Goal: Task Accomplishment & Management: Manage account settings

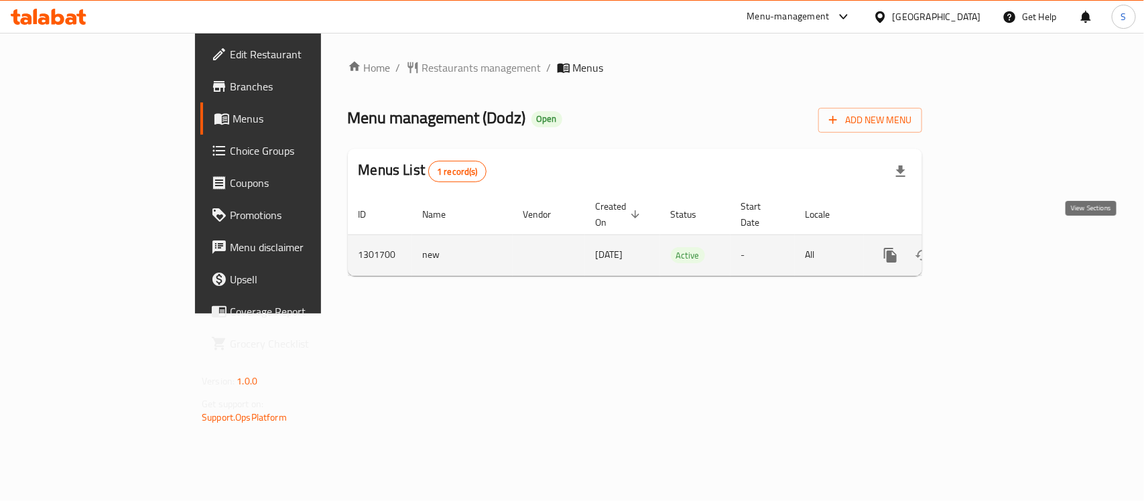
click at [995, 247] on icon "enhanced table" at bounding box center [987, 255] width 16 height 16
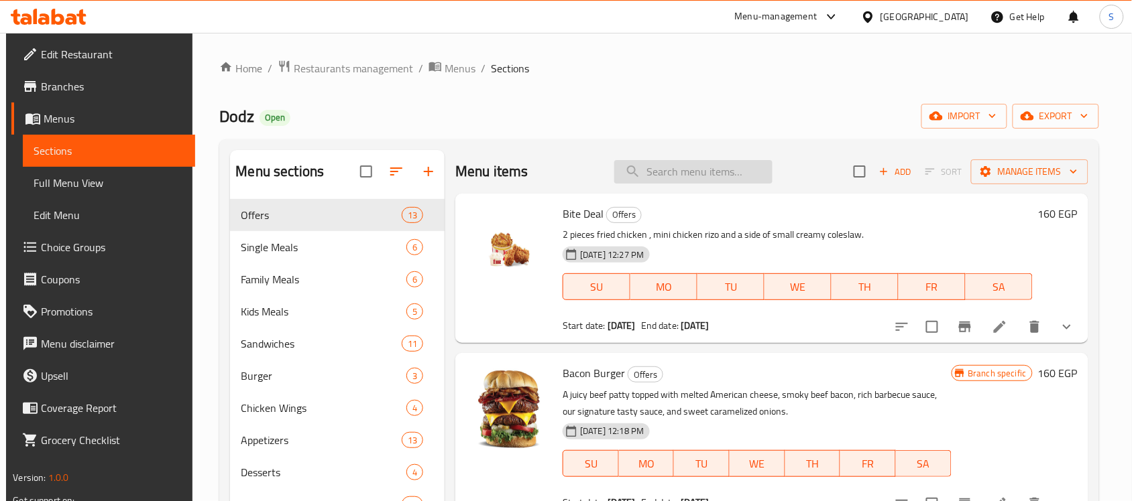
click at [694, 166] on input "search" at bounding box center [693, 171] width 158 height 23
paste input "Roller Crispy Chicken"
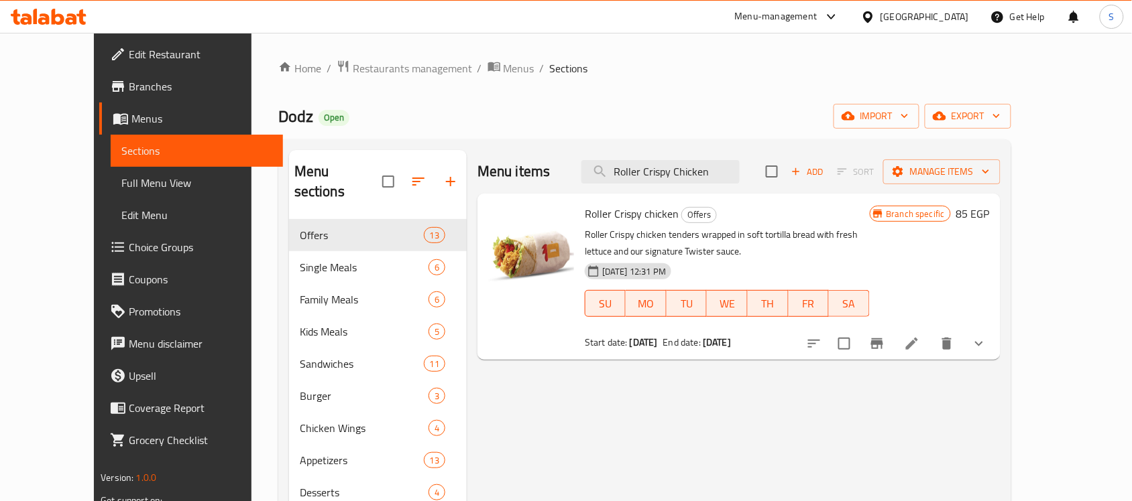
type input "Roller Crispy Chicken"
click at [129, 87] on span "Branches" at bounding box center [200, 86] width 143 height 16
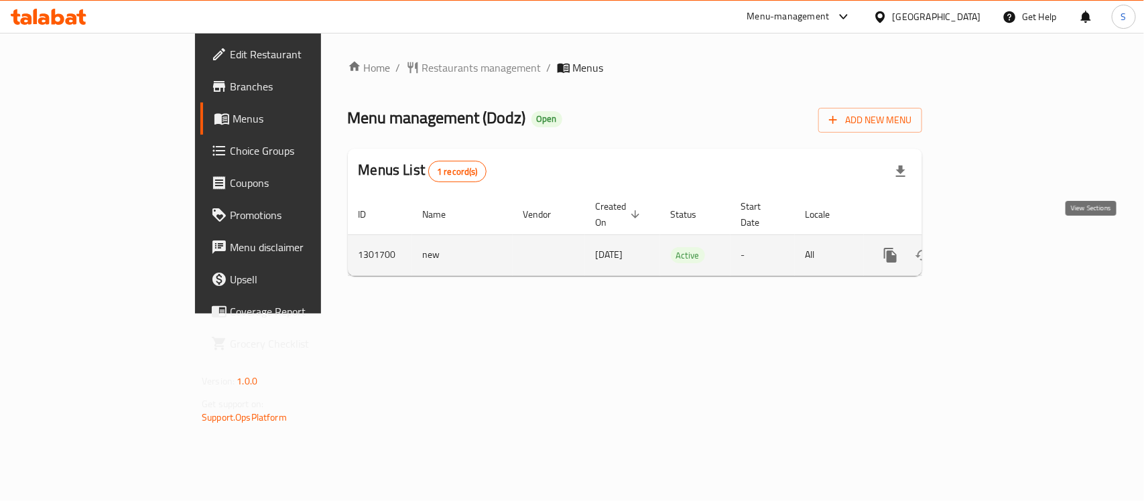
click at [995, 247] on icon "enhanced table" at bounding box center [987, 255] width 16 height 16
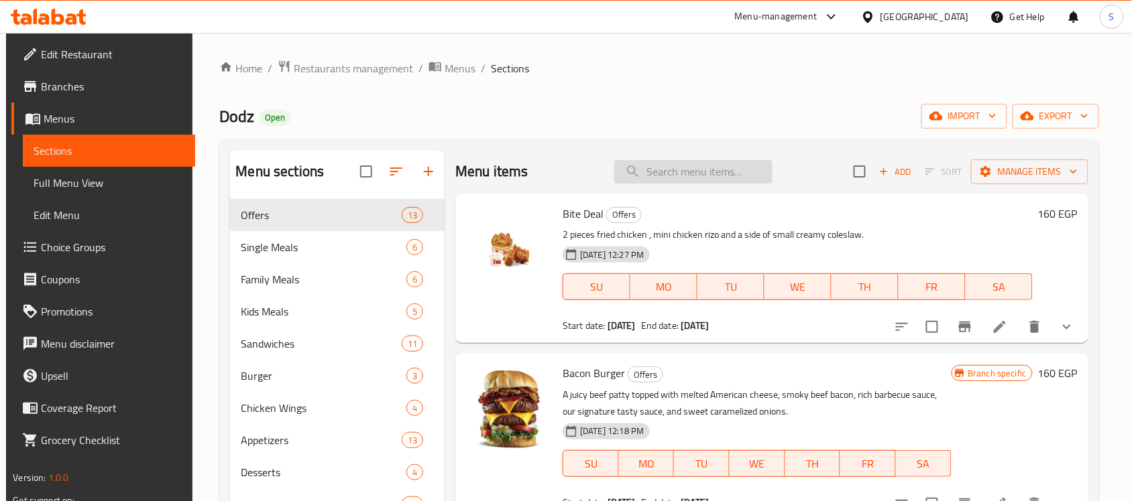
click at [680, 170] on input "search" at bounding box center [693, 171] width 158 height 23
paste input "Roller Crispy Chicken"
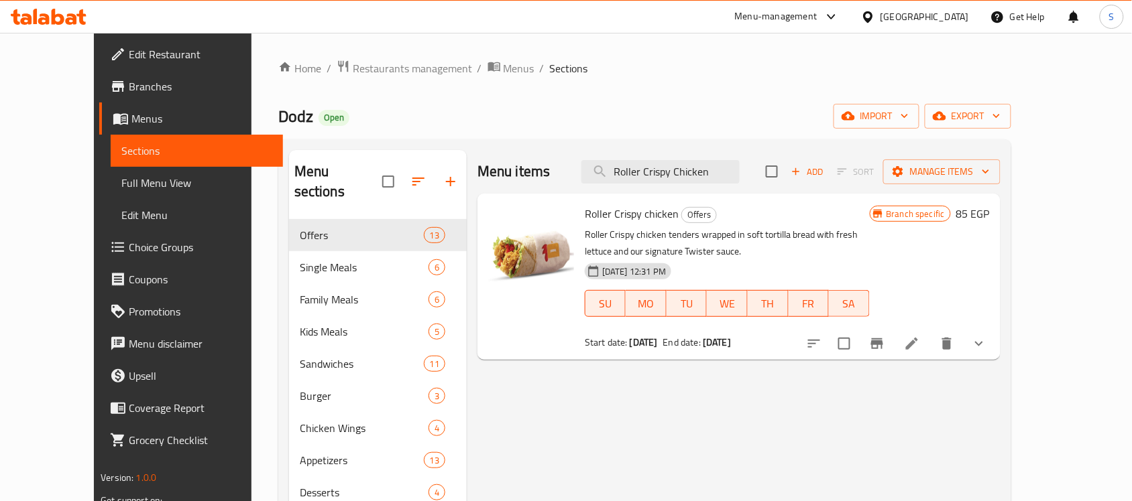
type input "Roller Crispy Chicken"
click at [987, 346] on icon "show more" at bounding box center [979, 344] width 16 height 16
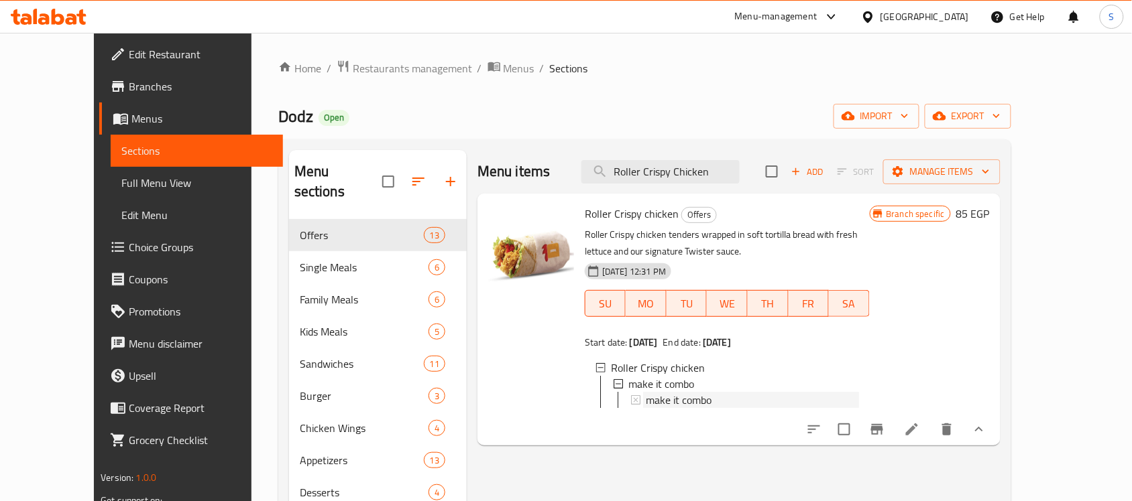
click at [646, 402] on span "make it combo" at bounding box center [679, 400] width 66 height 16
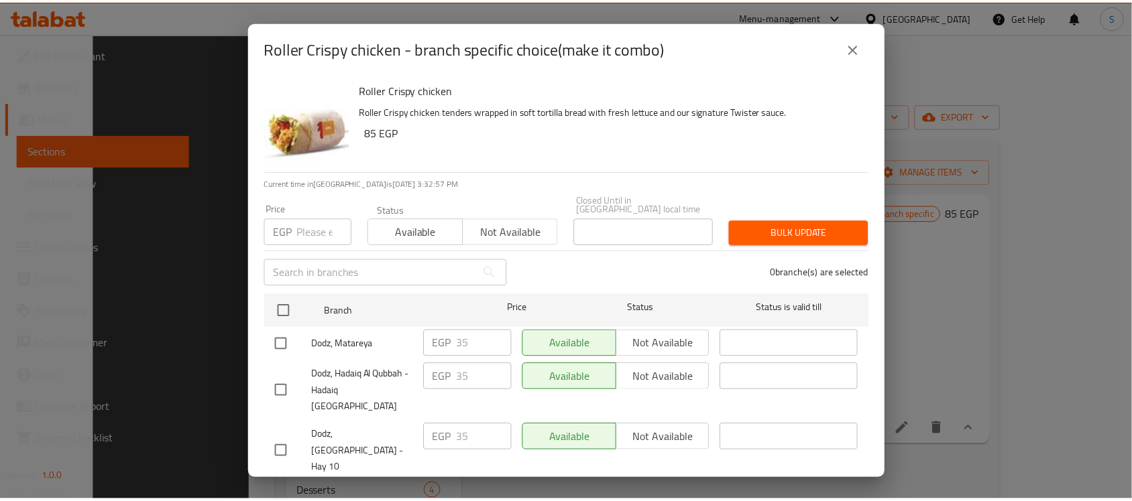
scroll to position [188, 0]
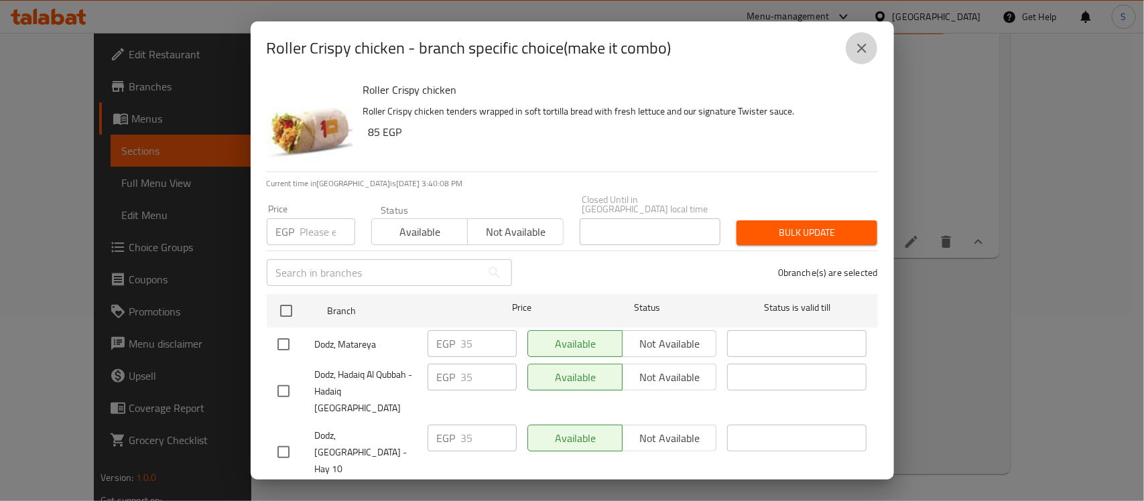
click at [859, 48] on icon "close" at bounding box center [862, 48] width 16 height 16
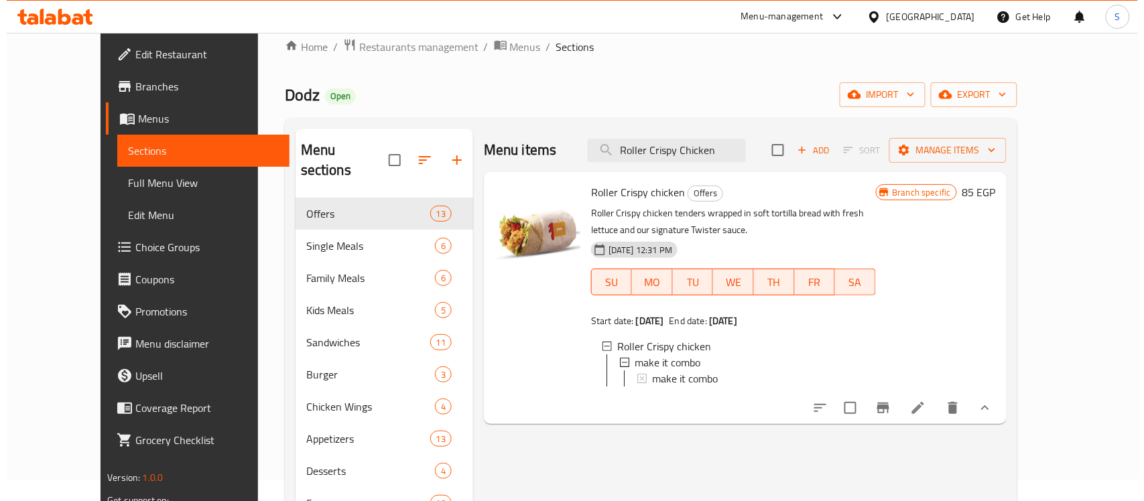
scroll to position [21, 0]
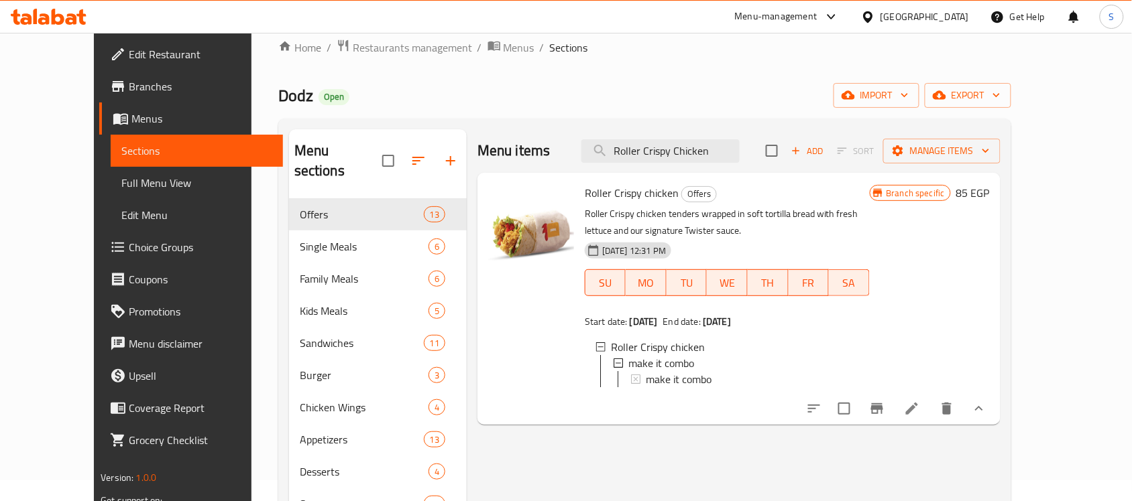
click at [631, 375] on icon at bounding box center [635, 379] width 9 height 9
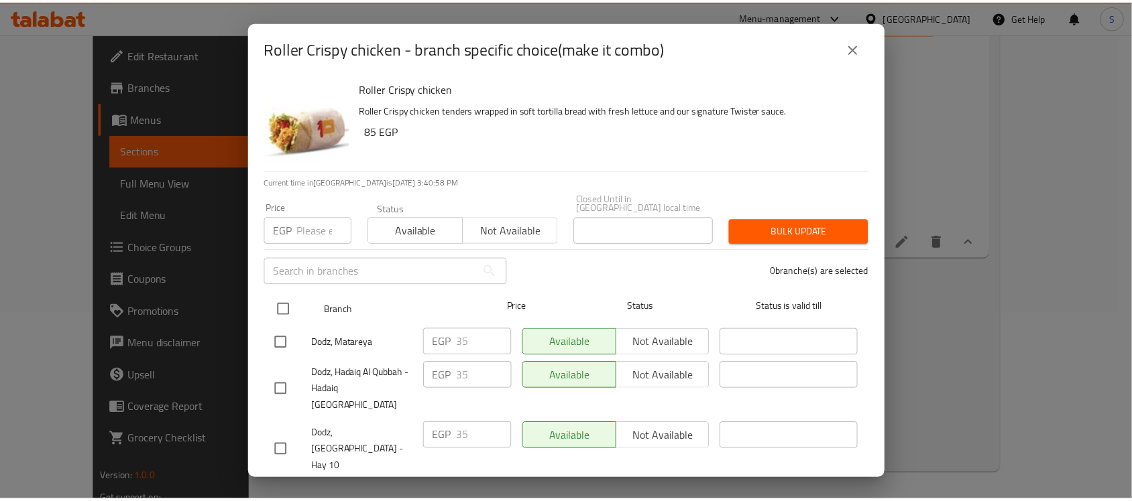
scroll to position [0, 0]
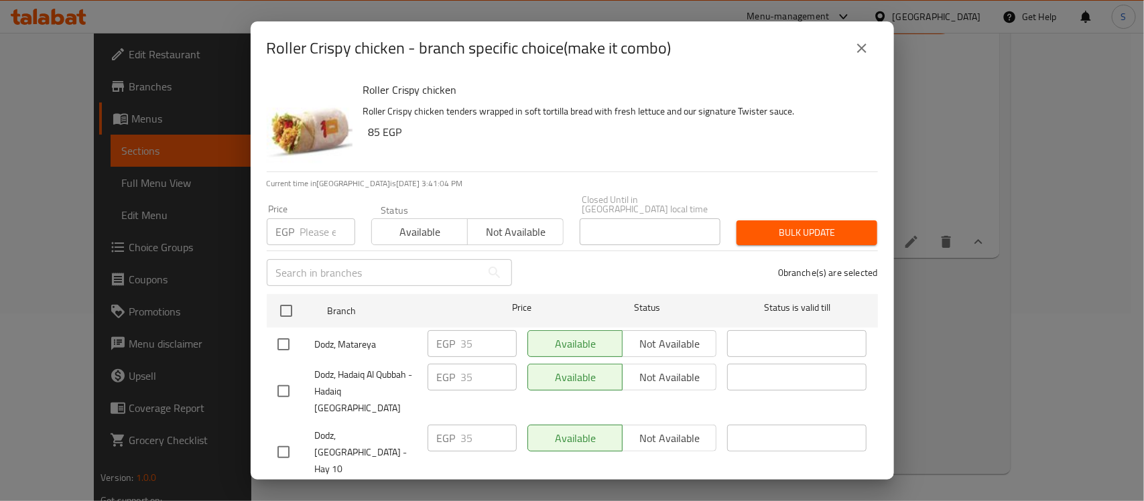
click at [867, 50] on icon "close" at bounding box center [862, 48] width 16 height 16
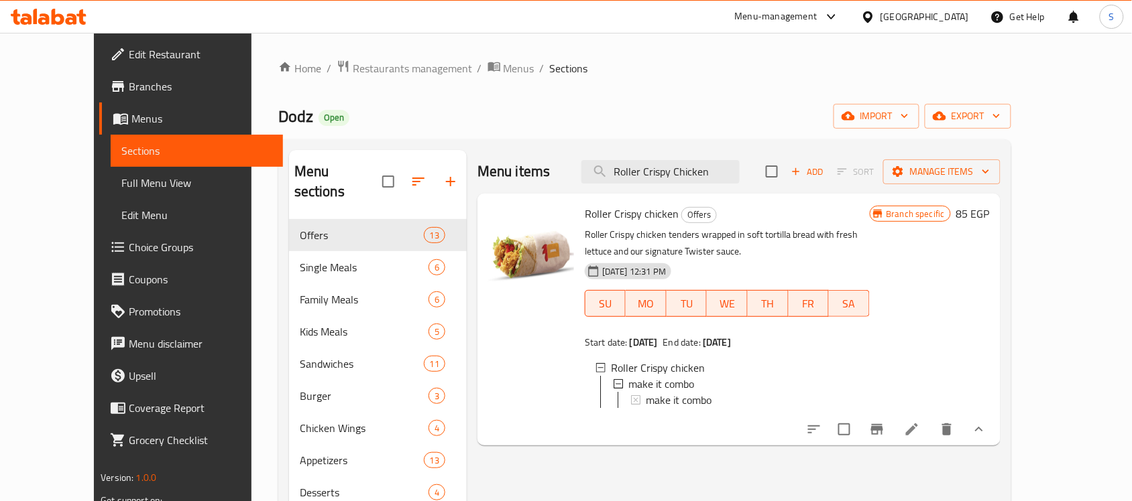
drag, startPoint x: 60, startPoint y: 87, endPoint x: 74, endPoint y: 84, distance: 13.7
click at [129, 87] on span "Branches" at bounding box center [200, 86] width 143 height 16
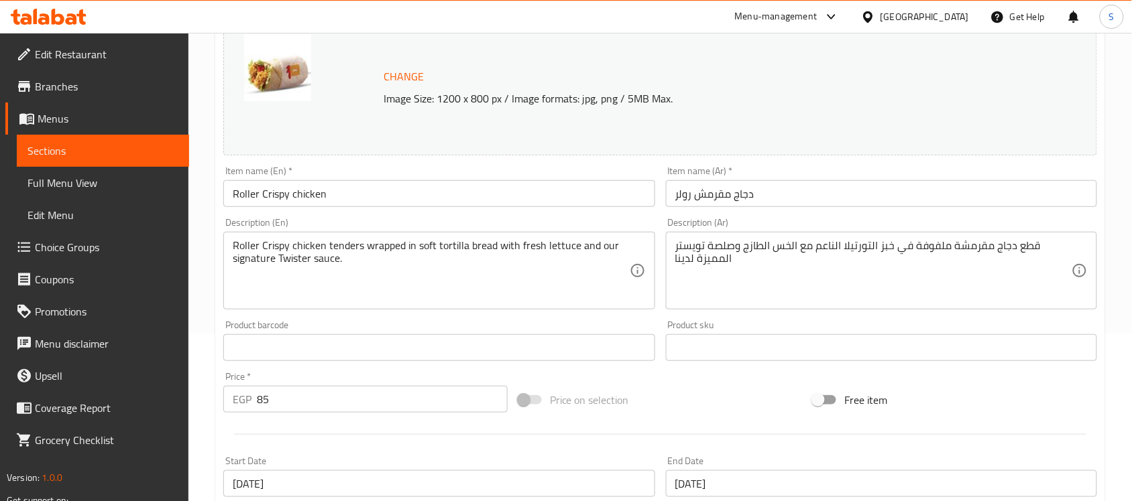
scroll to position [487, 0]
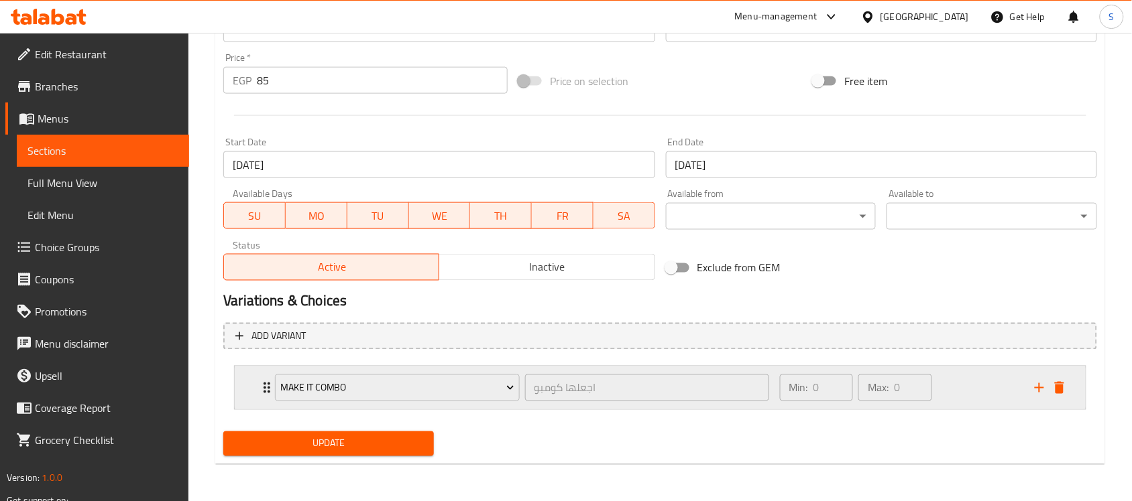
click at [986, 390] on div "Min: 0 ​ Max: 0 ​" at bounding box center [899, 388] width 255 height 43
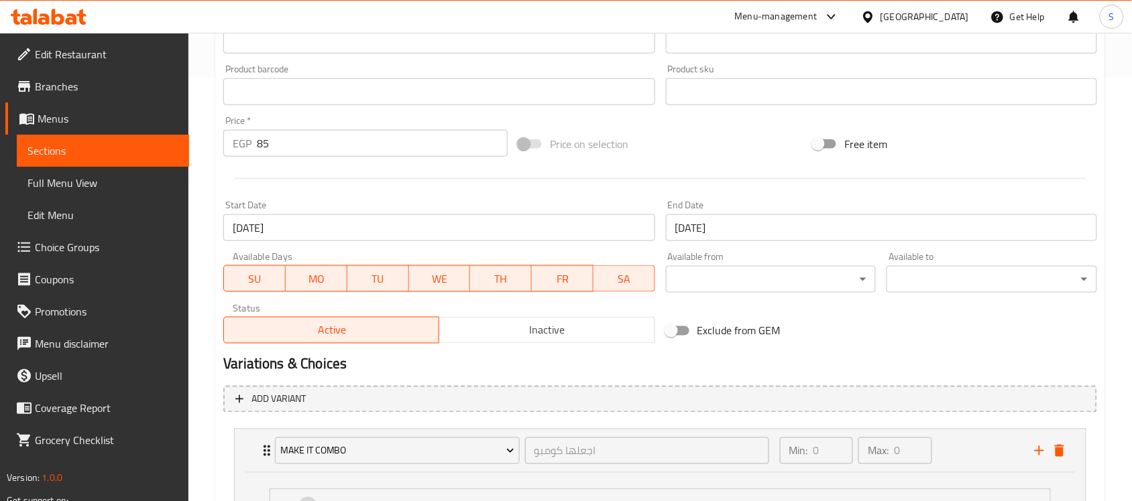
scroll to position [235, 0]
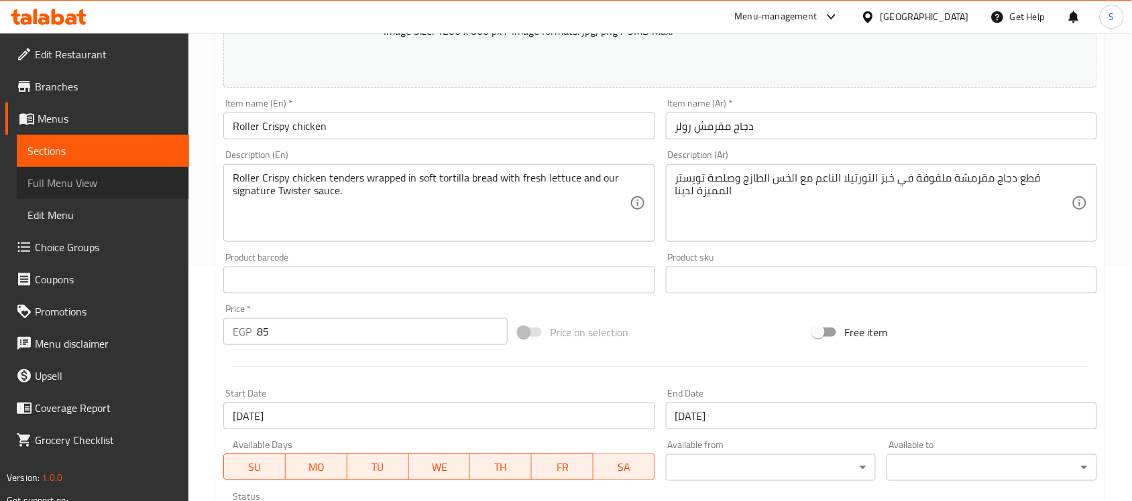
click at [131, 190] on span "Full Menu View" at bounding box center [102, 183] width 151 height 16
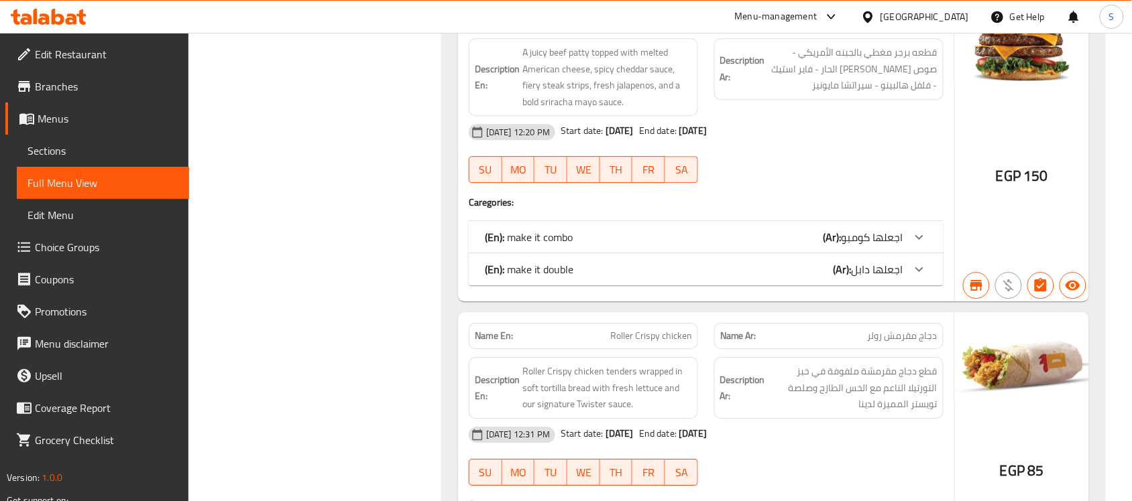
scroll to position [1306, 0]
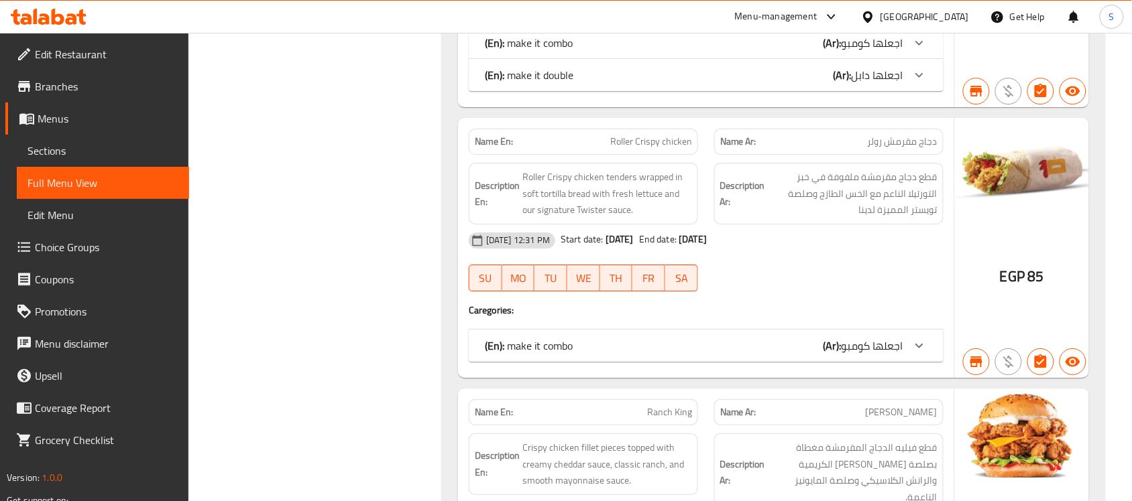
click at [920, 353] on icon at bounding box center [919, 346] width 16 height 16
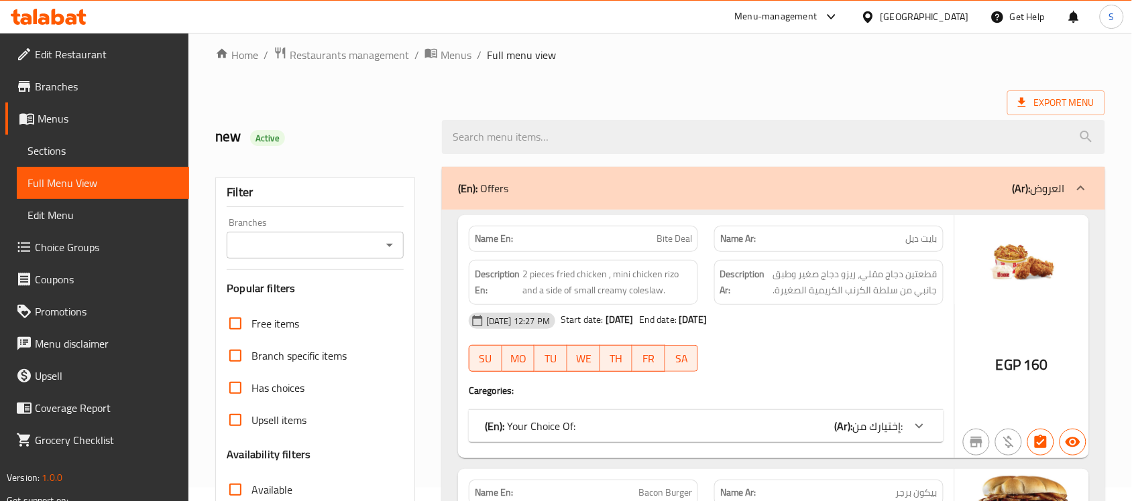
scroll to position [0, 0]
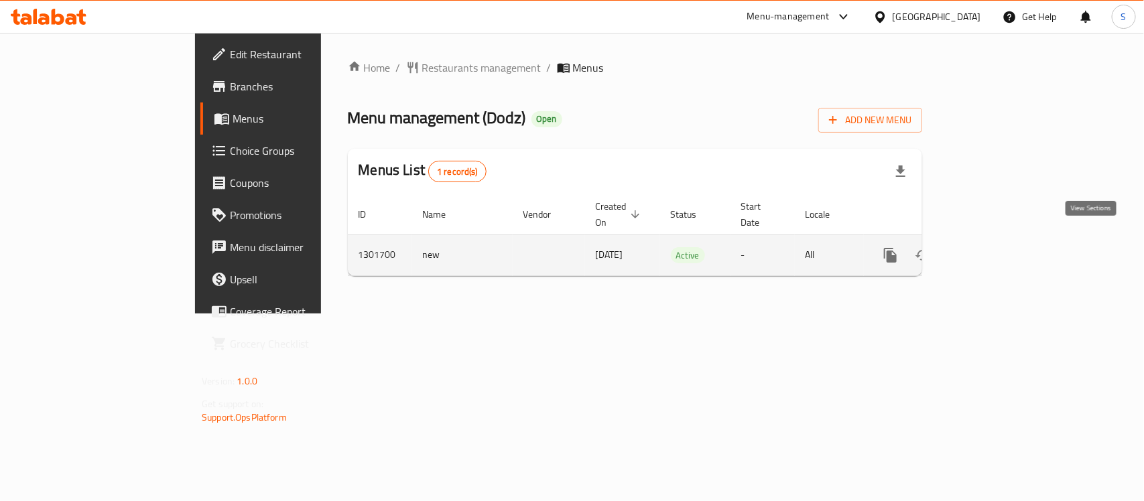
click at [1004, 239] on link "enhanced table" at bounding box center [987, 255] width 32 height 32
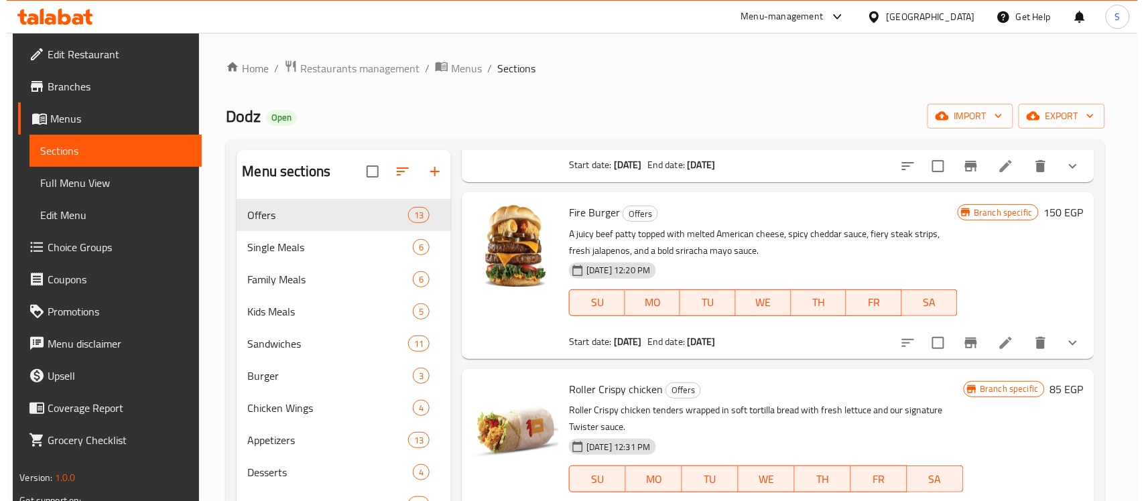
scroll to position [670, 0]
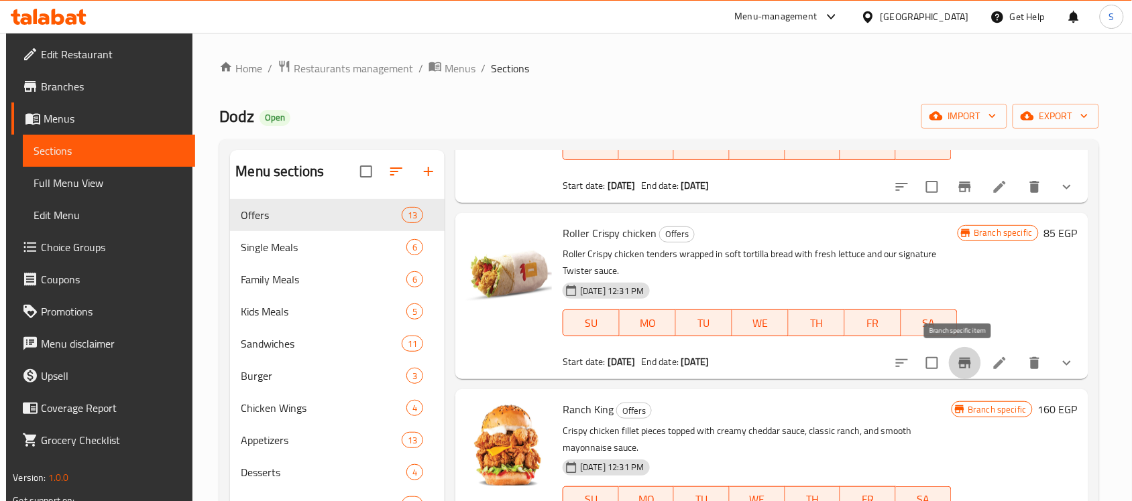
click at [965, 365] on icon "Branch-specific-item" at bounding box center [965, 363] width 16 height 16
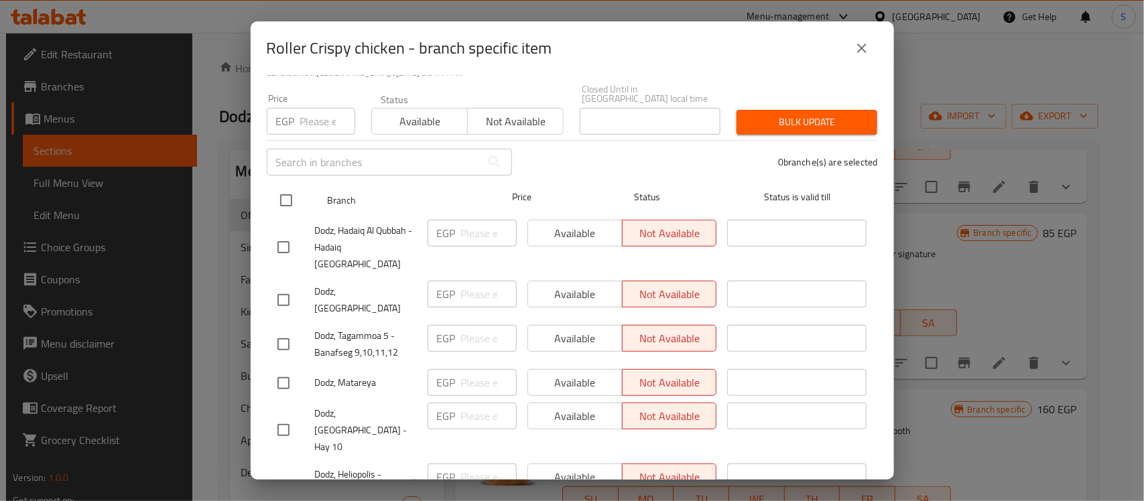
scroll to position [149, 0]
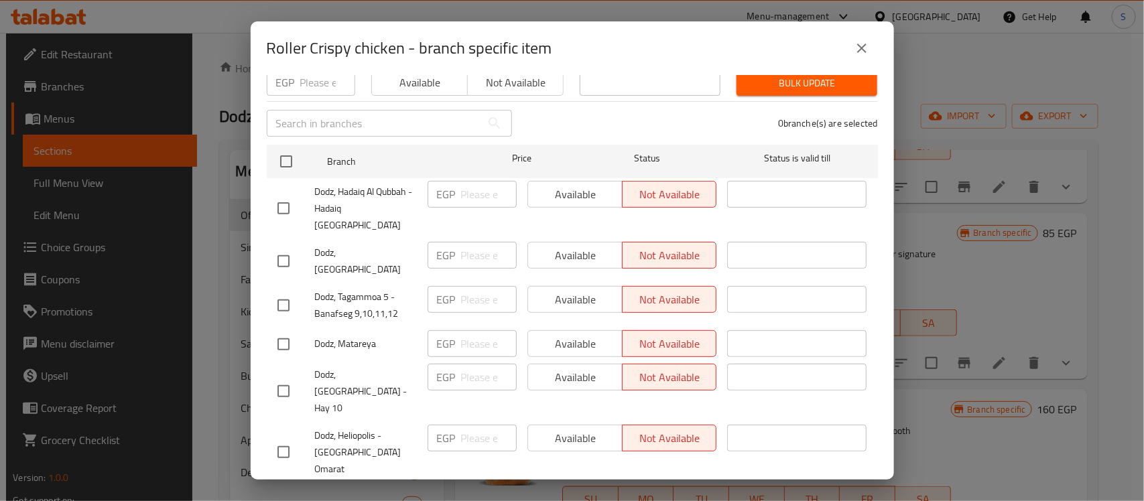
click at [572, 188] on div "Available Not available" at bounding box center [623, 194] width 190 height 27
click at [286, 194] on input "checkbox" at bounding box center [283, 208] width 28 height 28
checkbox input "true"
click at [601, 185] on span "Available" at bounding box center [576, 194] width 84 height 19
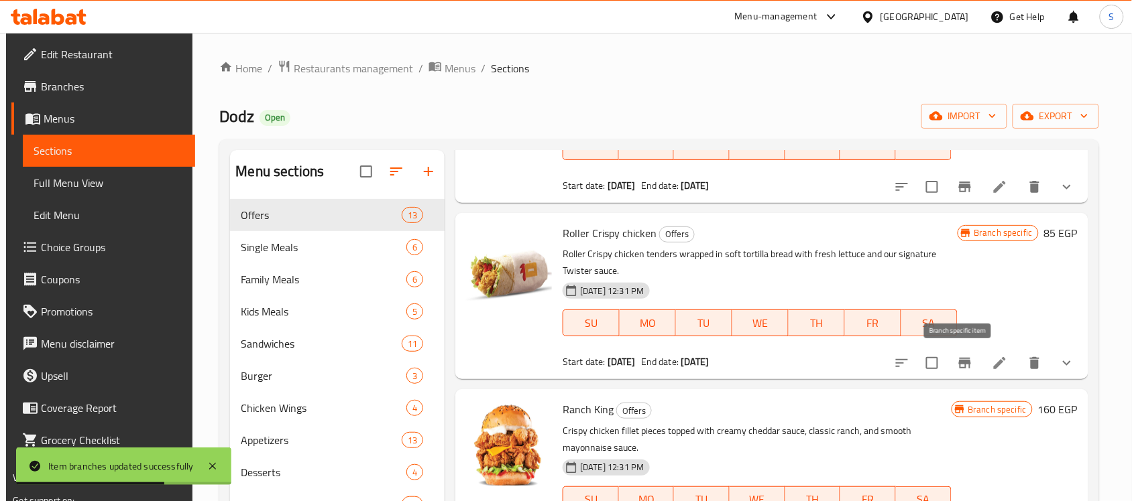
click at [969, 364] on button "Branch-specific-item" at bounding box center [965, 363] width 32 height 32
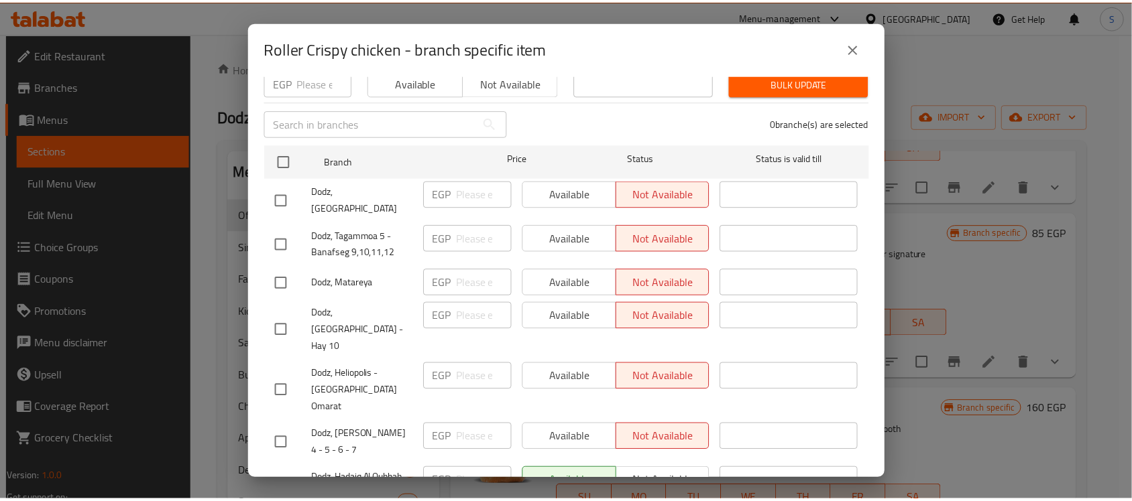
scroll to position [188, 0]
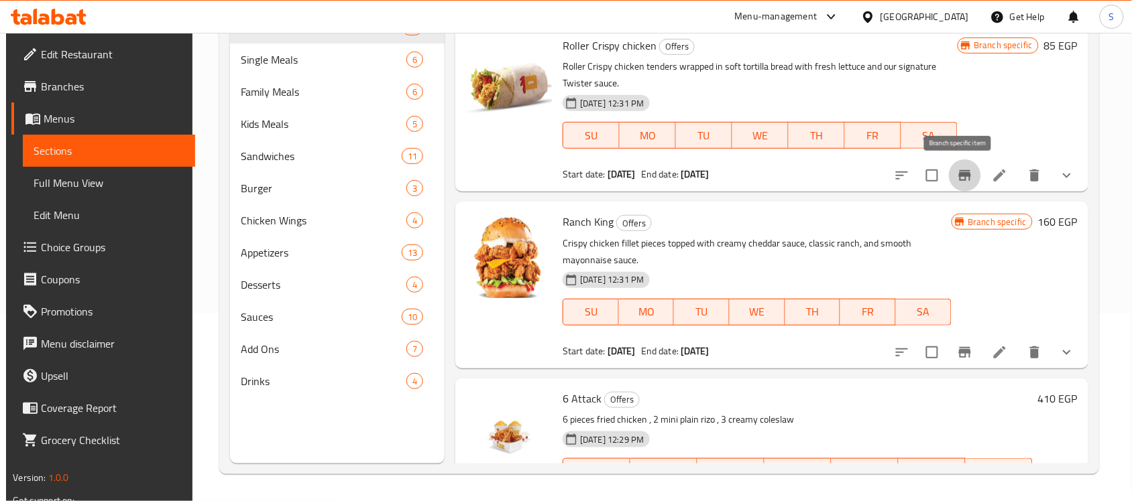
click at [947, 15] on div "[GEOGRAPHIC_DATA]" at bounding box center [924, 16] width 88 height 15
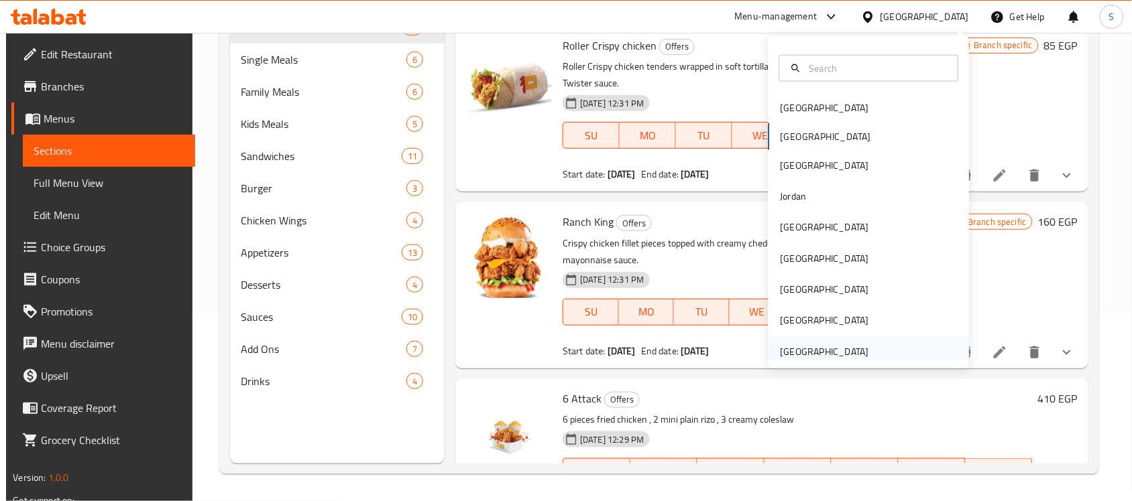
click at [806, 349] on div "United Arab Emirates" at bounding box center [824, 352] width 88 height 15
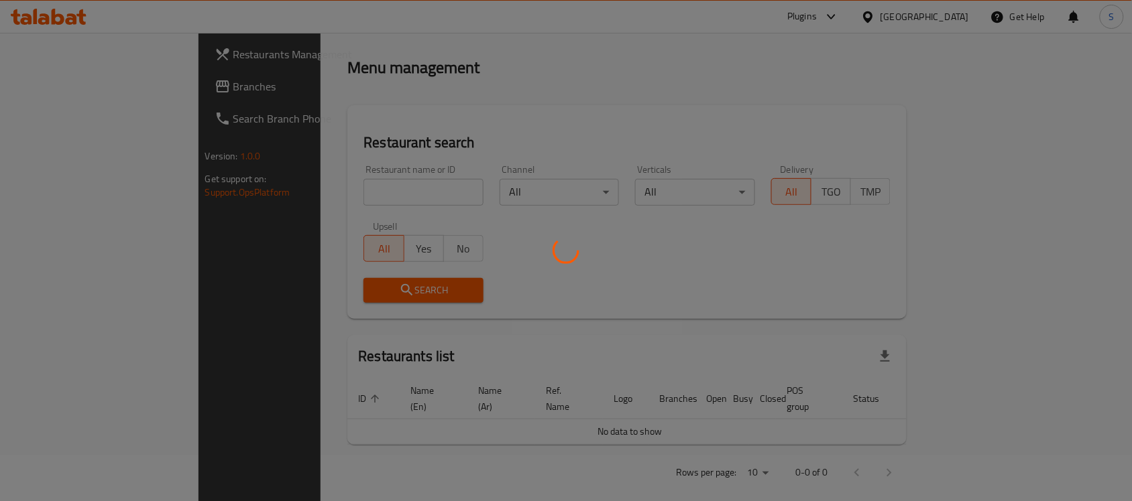
scroll to position [188, 0]
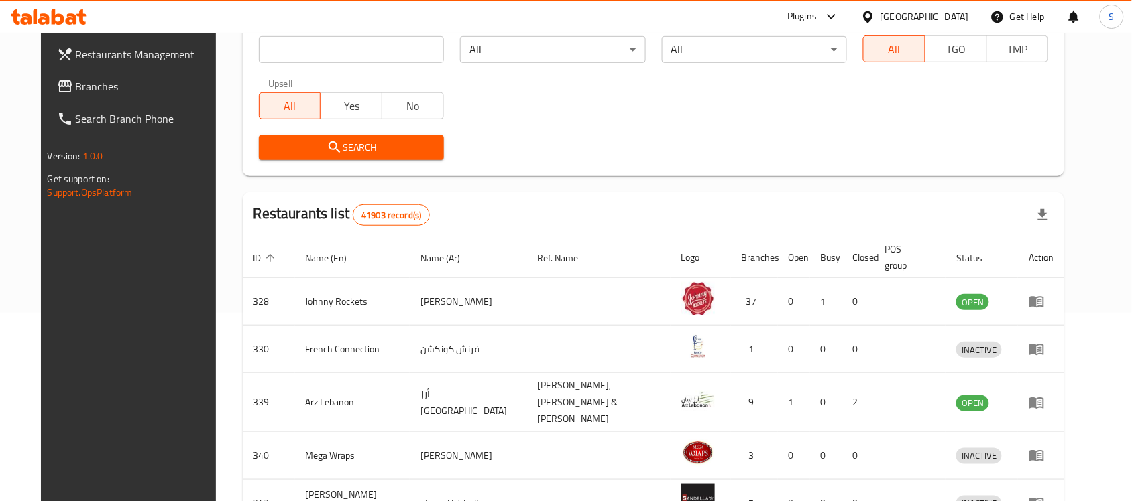
click at [300, 62] on input "search" at bounding box center [351, 49] width 185 height 27
type input "Choco Crepe"
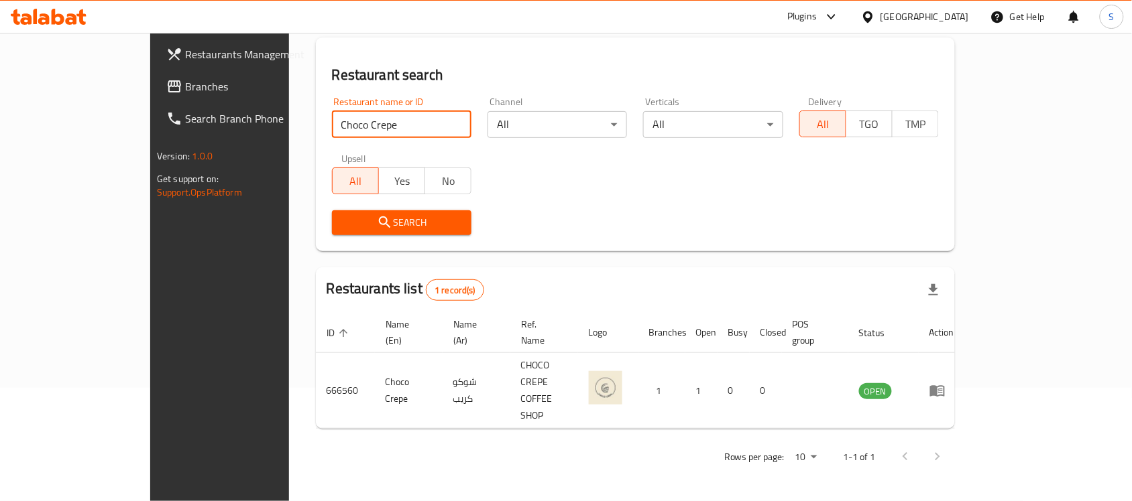
scroll to position [70, 0]
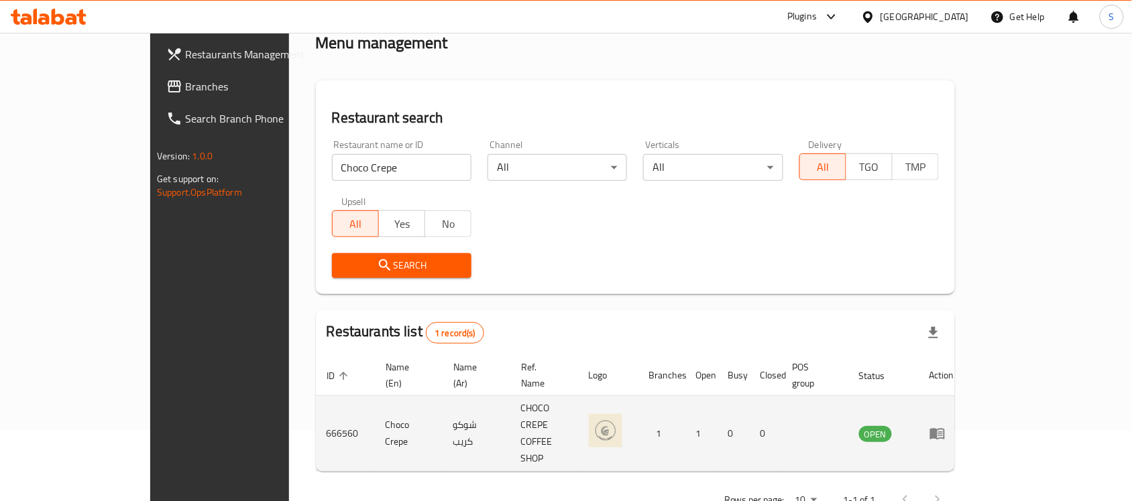
click at [945, 429] on icon "enhanced table" at bounding box center [937, 434] width 15 height 11
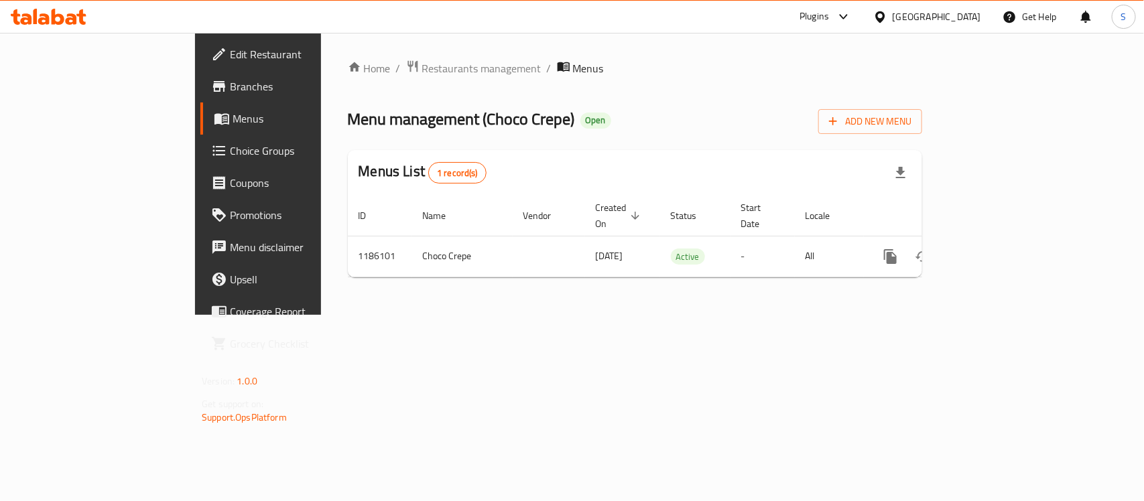
click at [230, 87] on span "Branches" at bounding box center [302, 86] width 145 height 16
